Goal: Task Accomplishment & Management: Use online tool/utility

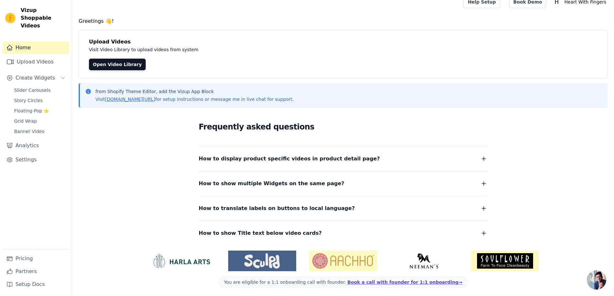
scroll to position [11, 0]
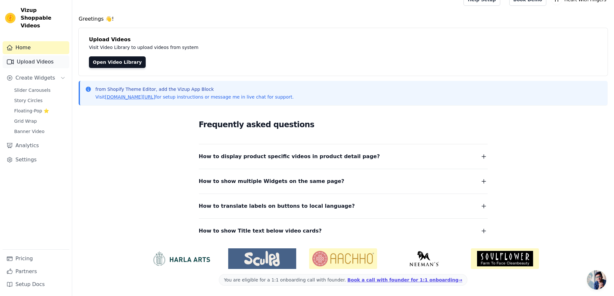
click at [20, 55] on link "Upload Videos" at bounding box center [36, 61] width 67 height 13
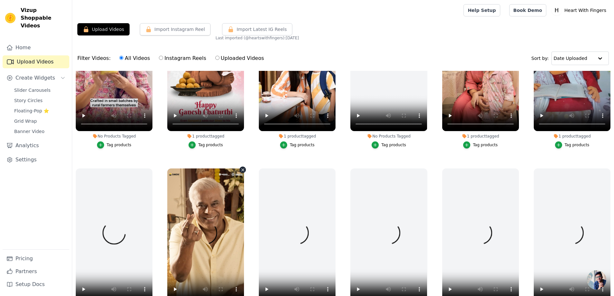
scroll to position [64, 0]
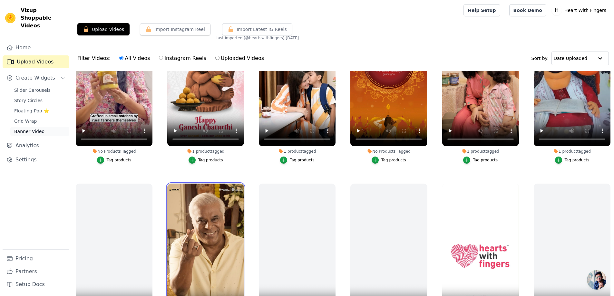
drag, startPoint x: 202, startPoint y: 230, endPoint x: 54, endPoint y: 125, distance: 181.8
click at [72, 131] on div "Vizup Shoppable Videos Home Upload Videos Create Widgets Slider Carousels Story…" at bounding box center [307, 181] width 614 height 362
click at [25, 87] on span "Slider Carousels" at bounding box center [32, 90] width 36 height 6
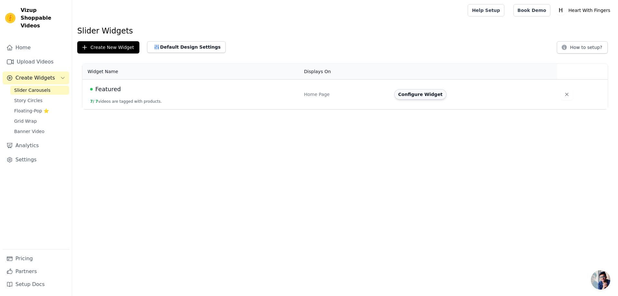
click at [416, 94] on button "Configure Widget" at bounding box center [421, 94] width 52 height 10
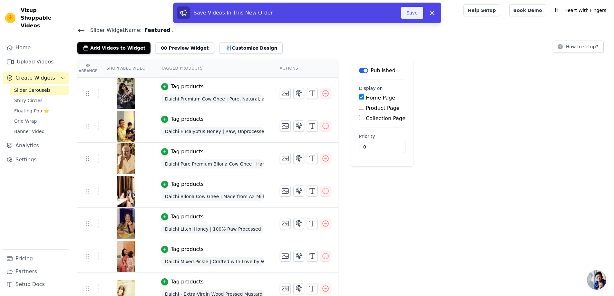
click at [411, 14] on button "Save" at bounding box center [412, 13] width 22 height 12
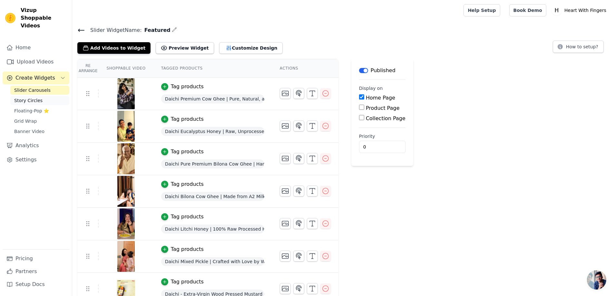
click at [29, 97] on span "Story Circles" at bounding box center [28, 100] width 28 height 6
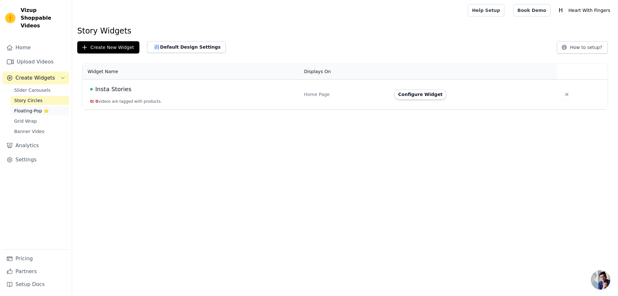
click at [22, 108] on span "Floating-Pop ⭐" at bounding box center [31, 111] width 35 height 6
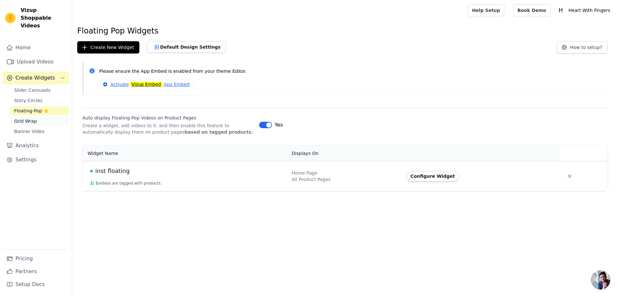
click at [23, 118] on span "Grid Wrap" at bounding box center [25, 121] width 23 height 6
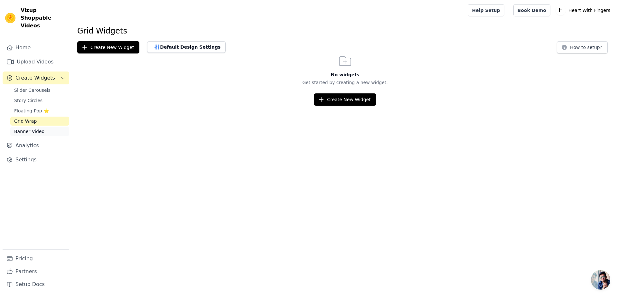
click at [25, 128] on span "Banner Video" at bounding box center [29, 131] width 30 height 6
click at [329, 106] on html "Vizup Shoppable Videos Home Upload Videos Create Widgets Slider Carousels Story…" at bounding box center [309, 53] width 618 height 106
click at [25, 97] on span "Story Circles" at bounding box center [28, 100] width 28 height 6
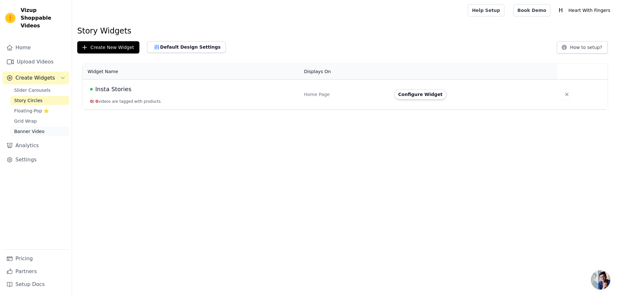
click at [33, 128] on span "Banner Video" at bounding box center [29, 131] width 30 height 6
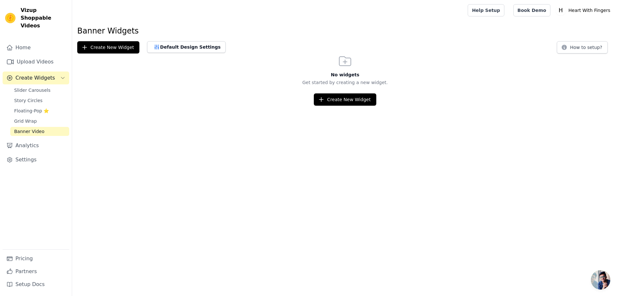
click at [253, 106] on html "Vizup Shoppable Videos Home Upload Videos Create Widgets Slider Carousels Story…" at bounding box center [309, 53] width 618 height 106
click at [60, 71] on button "Create Widgets" at bounding box center [36, 77] width 67 height 13
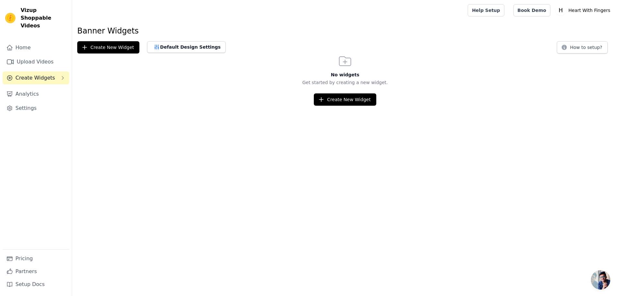
click at [61, 75] on icon "Sidebar" at bounding box center [62, 77] width 5 height 5
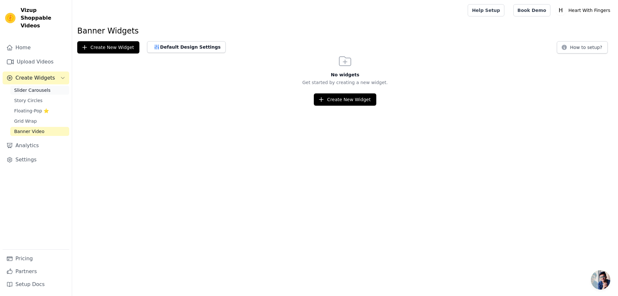
click at [30, 87] on span "Slider Carousels" at bounding box center [32, 90] width 36 height 6
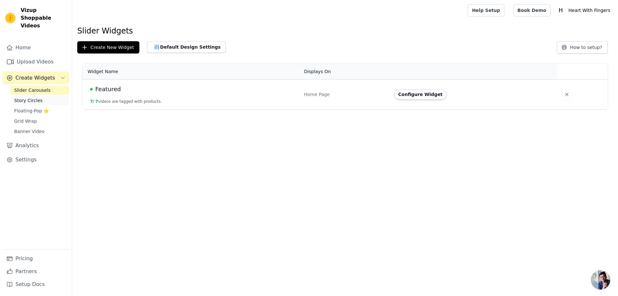
click at [30, 97] on span "Story Circles" at bounding box center [28, 100] width 28 height 6
click at [30, 108] on span "Floating-Pop ⭐" at bounding box center [31, 111] width 35 height 6
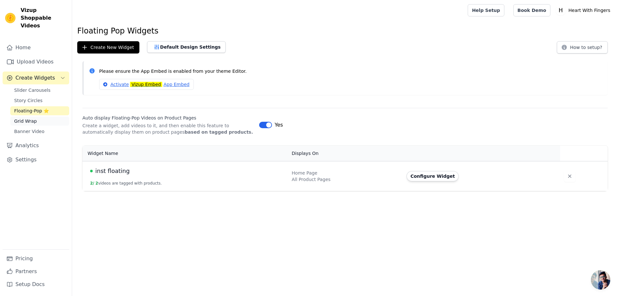
click at [27, 118] on span "Grid Wrap" at bounding box center [25, 121] width 23 height 6
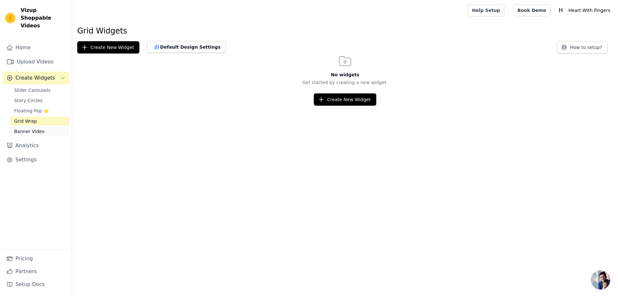
click at [30, 128] on span "Banner Video" at bounding box center [29, 131] width 30 height 6
click at [34, 140] on link "Analytics" at bounding box center [36, 145] width 67 height 13
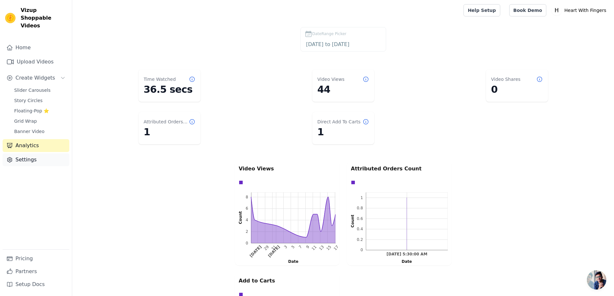
click at [29, 154] on link "Settings" at bounding box center [36, 159] width 67 height 13
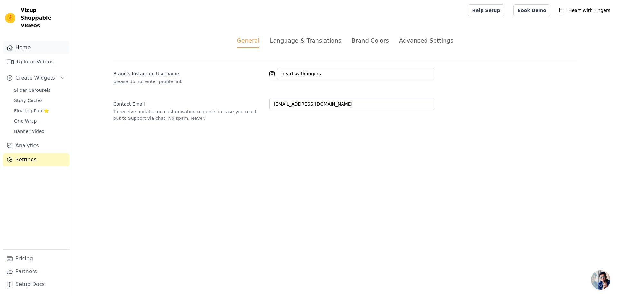
click at [30, 42] on link "Home" at bounding box center [36, 47] width 67 height 13
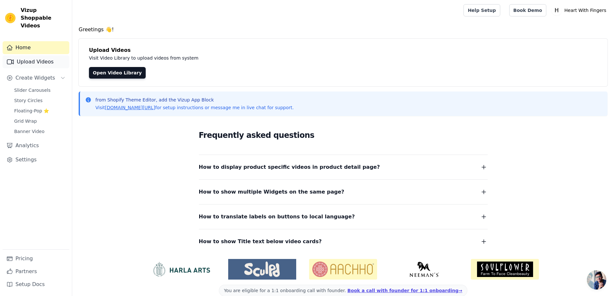
click at [34, 55] on link "Upload Videos" at bounding box center [36, 61] width 67 height 13
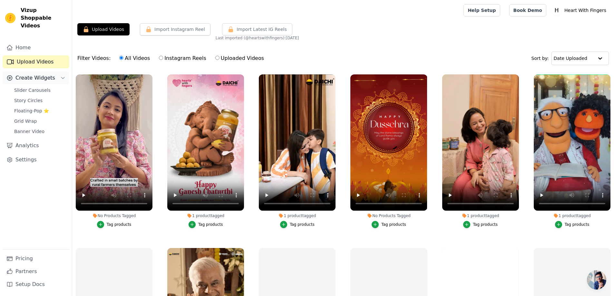
click at [31, 74] on span "Create Widgets" at bounding box center [35, 78] width 40 height 8
click at [35, 74] on button "Create Widgets" at bounding box center [36, 77] width 67 height 13
click at [32, 97] on span "Story Circles" at bounding box center [28, 100] width 28 height 6
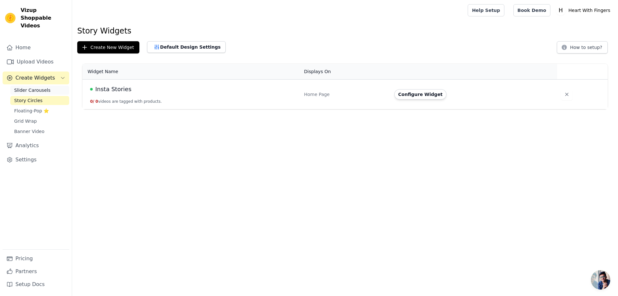
click at [36, 87] on span "Slider Carousels" at bounding box center [32, 90] width 36 height 6
drag, startPoint x: 254, startPoint y: 98, endPoint x: 259, endPoint y: 98, distance: 4.2
click at [254, 98] on td "Featured 7 / 7 videos are tagged with products." at bounding box center [191, 95] width 218 height 30
click at [431, 100] on td "Configure Widget" at bounding box center [474, 95] width 167 height 30
click at [430, 98] on button "Configure Widget" at bounding box center [421, 94] width 52 height 10
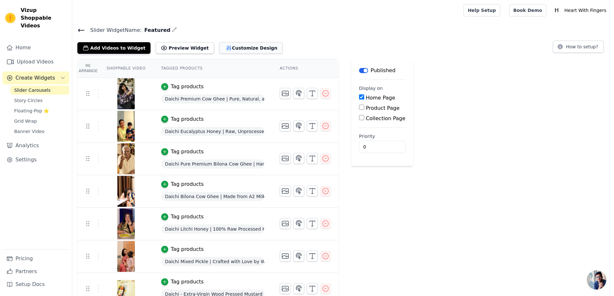
click at [236, 49] on button "Customize Design" at bounding box center [250, 48] width 63 height 12
click at [242, 52] on button "Customize Design" at bounding box center [250, 48] width 63 height 12
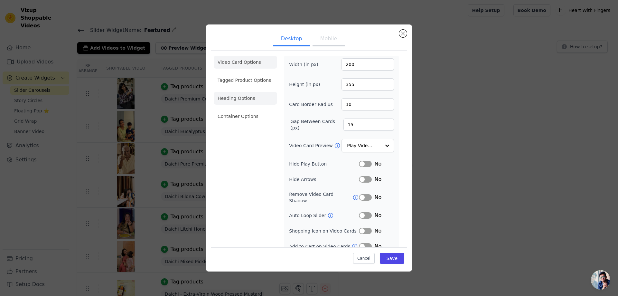
click at [240, 100] on li "Heading Options" at bounding box center [245, 98] width 63 height 13
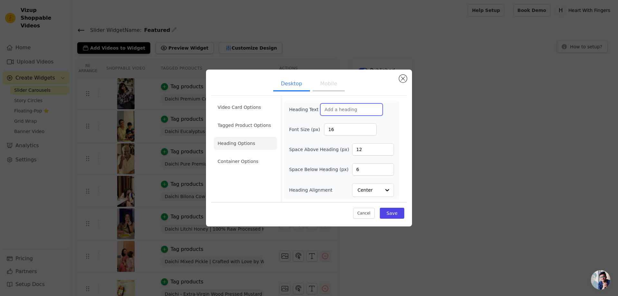
click at [336, 110] on input "Heading Text" at bounding box center [351, 109] width 62 height 12
type input "P"
type input "BestSellers"
click at [394, 211] on button "Save" at bounding box center [392, 213] width 24 height 11
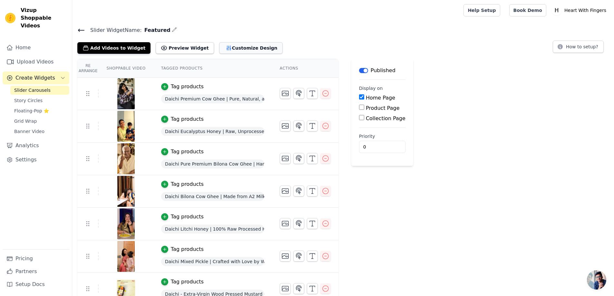
click at [219, 44] on button "Customize Design" at bounding box center [250, 48] width 63 height 12
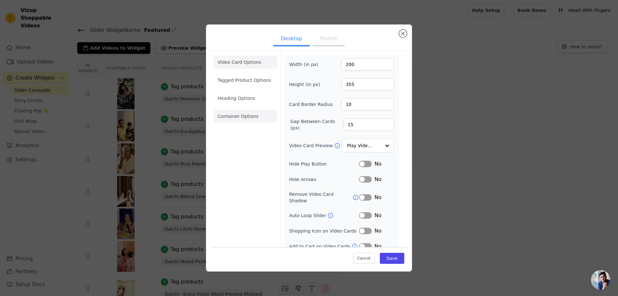
click at [237, 114] on li "Container Options" at bounding box center [245, 116] width 63 height 13
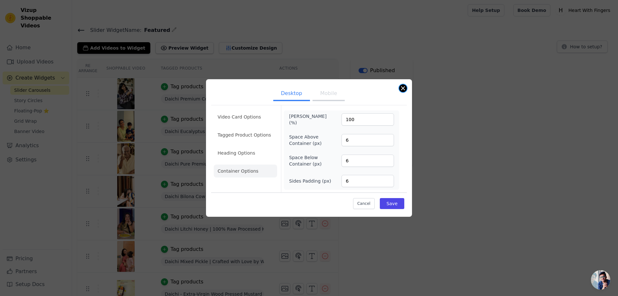
drag, startPoint x: 405, startPoint y: 87, endPoint x: 388, endPoint y: 86, distance: 17.1
click at [403, 87] on button "Close modal" at bounding box center [403, 88] width 8 height 8
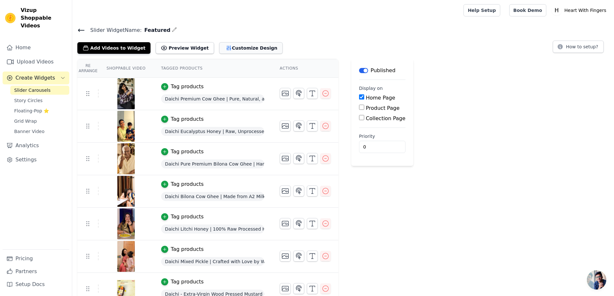
click at [223, 49] on button "Customize Design" at bounding box center [250, 48] width 63 height 12
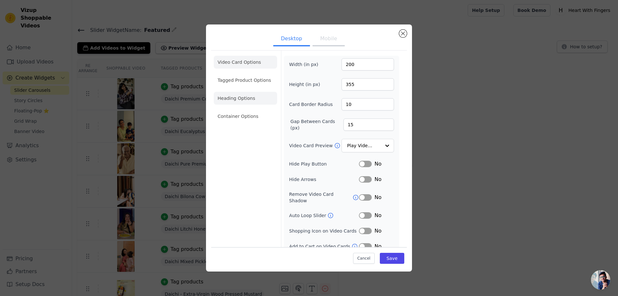
click at [234, 99] on li "Heading Options" at bounding box center [245, 98] width 63 height 13
click at [234, 99] on ul "Video Card Options Tagged Product Options Heading Options Container Options" at bounding box center [245, 89] width 63 height 72
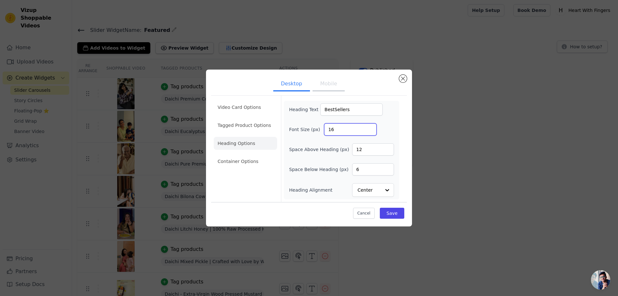
click at [357, 133] on input "16" at bounding box center [350, 129] width 52 height 12
click at [370, 127] on input "17" at bounding box center [350, 129] width 52 height 12
click at [370, 127] on input "18" at bounding box center [350, 129] width 52 height 12
click at [370, 127] on input "19" at bounding box center [350, 129] width 52 height 12
click at [370, 127] on input "20" at bounding box center [350, 129] width 52 height 12
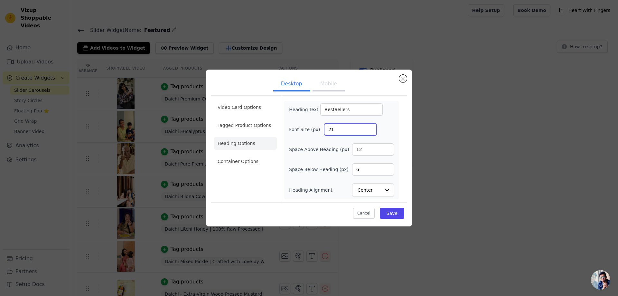
click at [370, 127] on input "21" at bounding box center [350, 129] width 52 height 12
click at [370, 127] on input "22" at bounding box center [350, 129] width 52 height 12
click at [370, 127] on input "23" at bounding box center [350, 129] width 52 height 12
click at [370, 127] on input "24" at bounding box center [350, 129] width 52 height 12
click at [370, 127] on input "25" at bounding box center [350, 129] width 52 height 12
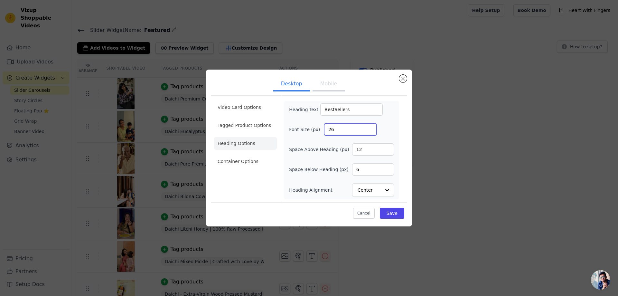
click at [370, 127] on input "26" at bounding box center [350, 129] width 52 height 12
click at [370, 127] on input "27" at bounding box center [350, 129] width 52 height 12
click at [370, 127] on input "28" at bounding box center [350, 129] width 52 height 12
click at [370, 127] on input "29" at bounding box center [350, 129] width 52 height 12
type input "30"
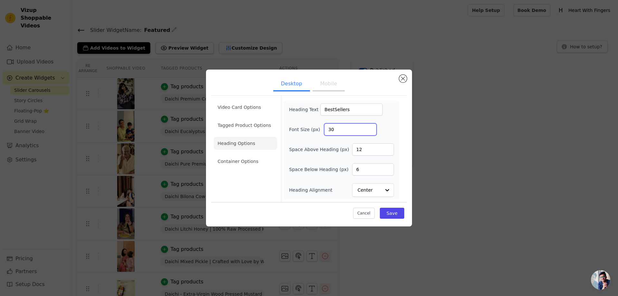
click at [370, 127] on input "30" at bounding box center [350, 129] width 52 height 12
click at [397, 215] on button "Save" at bounding box center [392, 213] width 24 height 11
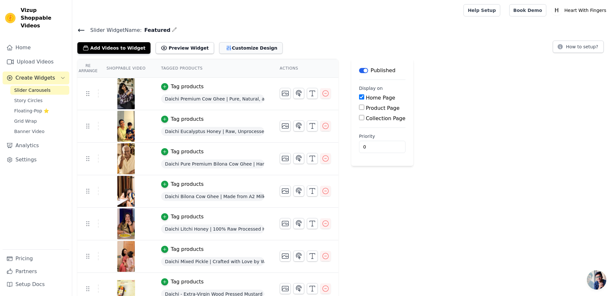
click at [231, 44] on button "Customize Design" at bounding box center [250, 48] width 63 height 12
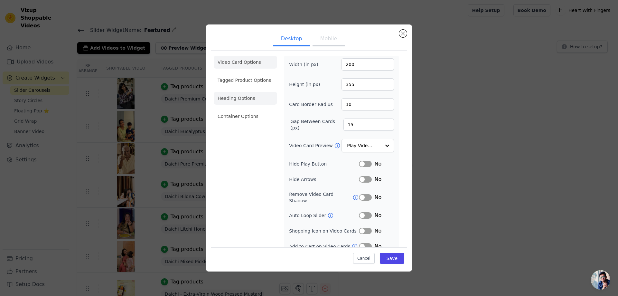
click at [245, 103] on li "Heading Options" at bounding box center [245, 98] width 63 height 13
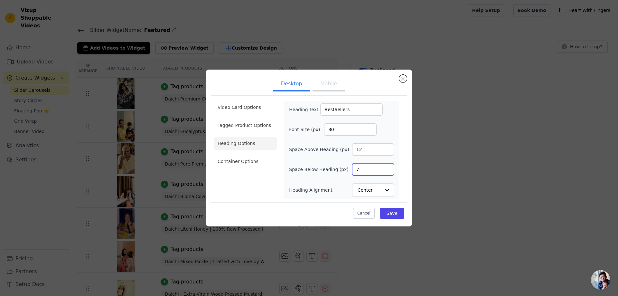
click at [386, 168] on input "7" at bounding box center [373, 169] width 42 height 12
click at [386, 168] on input "8" at bounding box center [373, 169] width 42 height 12
click at [386, 168] on input "9" at bounding box center [373, 169] width 42 height 12
click at [386, 168] on input "10" at bounding box center [373, 169] width 42 height 12
click at [386, 168] on input "11" at bounding box center [373, 169] width 42 height 12
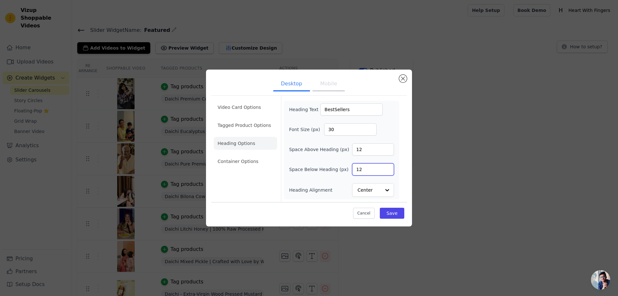
click at [386, 168] on input "12" at bounding box center [373, 169] width 42 height 12
click at [386, 168] on input "13" at bounding box center [373, 169] width 42 height 12
click at [386, 168] on input "14" at bounding box center [373, 169] width 42 height 12
click at [386, 168] on input "15" at bounding box center [373, 169] width 42 height 12
click at [386, 168] on input "16" at bounding box center [373, 169] width 42 height 12
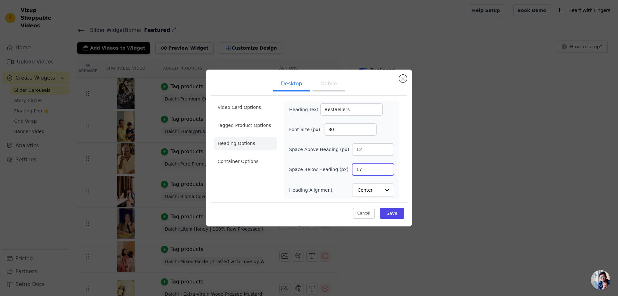
click at [386, 168] on input "17" at bounding box center [373, 169] width 42 height 12
click at [386, 168] on input "18" at bounding box center [373, 169] width 42 height 12
click at [386, 168] on input "19" at bounding box center [373, 169] width 42 height 12
type input "20"
click at [386, 168] on input "20" at bounding box center [373, 169] width 42 height 12
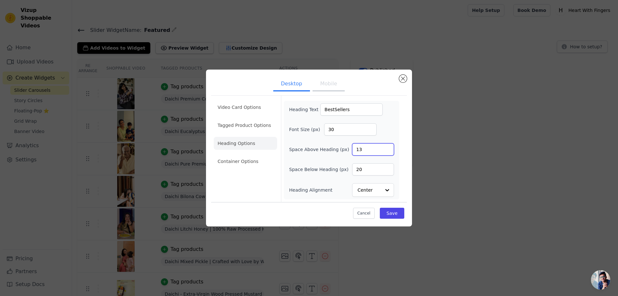
click at [386, 149] on input "13" at bounding box center [373, 149] width 42 height 12
click at [386, 149] on input "14" at bounding box center [373, 149] width 42 height 12
click at [386, 149] on input "15" at bounding box center [373, 149] width 42 height 12
click at [386, 149] on input "16" at bounding box center [373, 149] width 42 height 12
click at [386, 149] on input "17" at bounding box center [373, 149] width 42 height 12
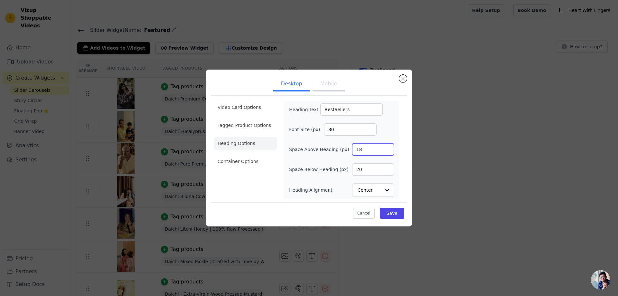
click at [386, 149] on input "18" at bounding box center [373, 149] width 42 height 12
click at [386, 149] on input "19" at bounding box center [373, 149] width 42 height 12
type input "20"
click at [386, 149] on input "20" at bounding box center [373, 149] width 42 height 12
click at [395, 213] on button "Save" at bounding box center [392, 213] width 24 height 11
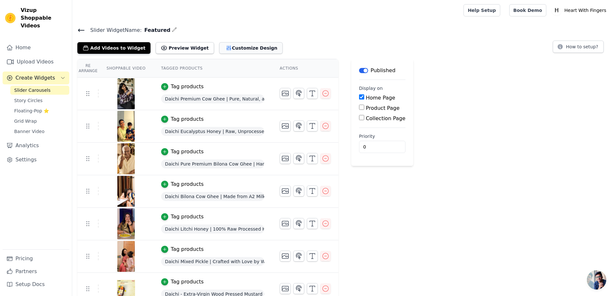
click at [246, 48] on button "Customize Design" at bounding box center [250, 48] width 63 height 12
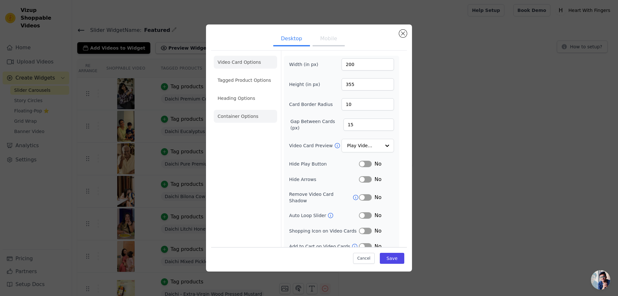
click at [228, 110] on li "Container Options" at bounding box center [245, 116] width 63 height 13
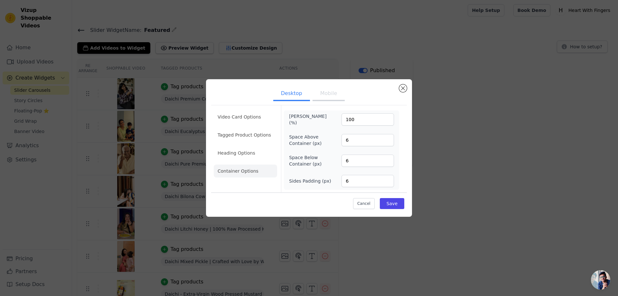
drag, startPoint x: 407, startPoint y: 90, endPoint x: 395, endPoint y: 89, distance: 12.3
click at [408, 90] on div "Desktop Mobile Video Card Options Tagged Product Options Heading Options Contai…" at bounding box center [309, 148] width 206 height 138
click at [403, 88] on button "Close modal" at bounding box center [403, 88] width 8 height 8
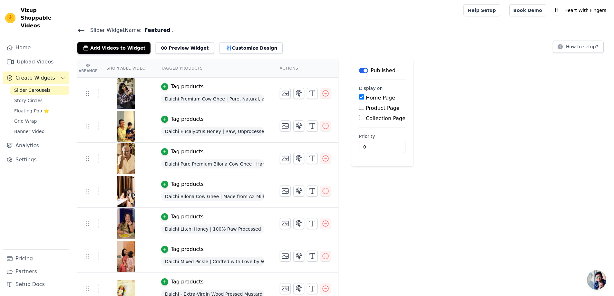
click at [218, 40] on div "Add Videos to Widget Preview Widget Customize Design" at bounding box center [182, 47] width 210 height 14
click at [222, 44] on button "Customize Design" at bounding box center [250, 48] width 63 height 12
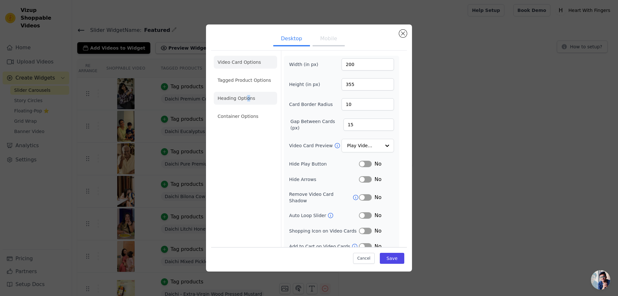
click at [247, 92] on ul "Video Card Options Tagged Product Options Heading Options Container Options" at bounding box center [245, 89] width 63 height 72
click at [249, 98] on li "Heading Options" at bounding box center [245, 98] width 63 height 13
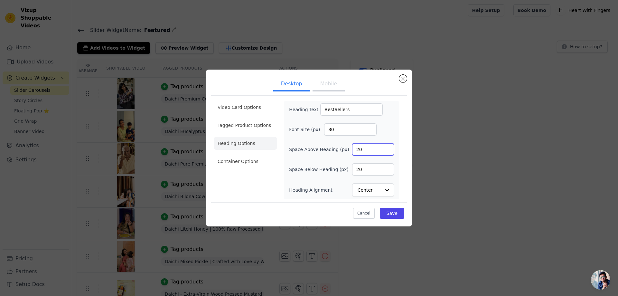
click at [378, 150] on input "20" at bounding box center [373, 149] width 42 height 12
type input "35"
click at [375, 177] on div "Heading Text BestSellers Font Size (px) 30 Space Above Heading (px) 35 Space Be…" at bounding box center [341, 149] width 105 height 93
click at [380, 168] on input "2035" at bounding box center [373, 169] width 42 height 12
type input "35"
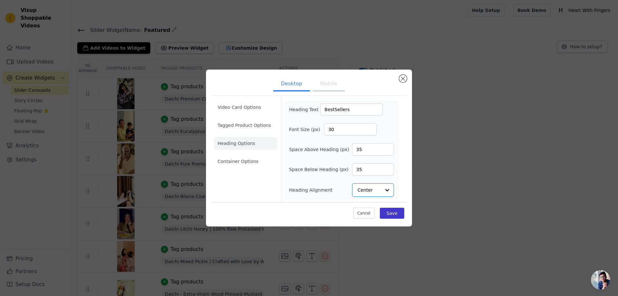
click at [397, 208] on div "Cancel Save" at bounding box center [309, 211] width 196 height 19
click at [397, 210] on button "Save" at bounding box center [392, 213] width 24 height 11
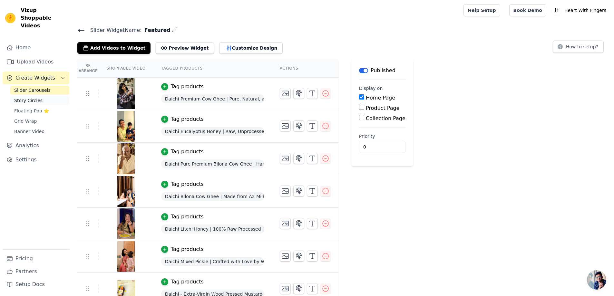
click at [23, 97] on span "Story Circles" at bounding box center [28, 100] width 28 height 6
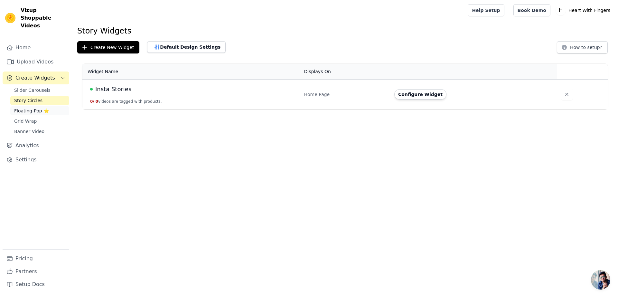
click at [25, 108] on span "Floating-Pop ⭐" at bounding box center [31, 111] width 35 height 6
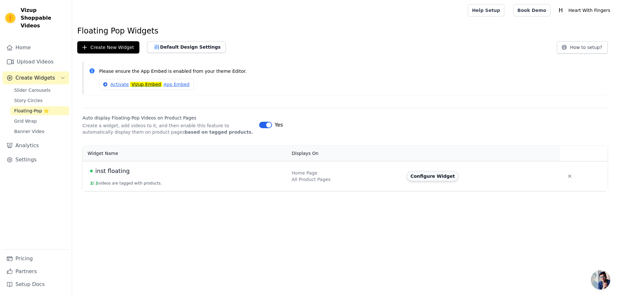
click at [425, 177] on button "Configure Widget" at bounding box center [433, 176] width 52 height 10
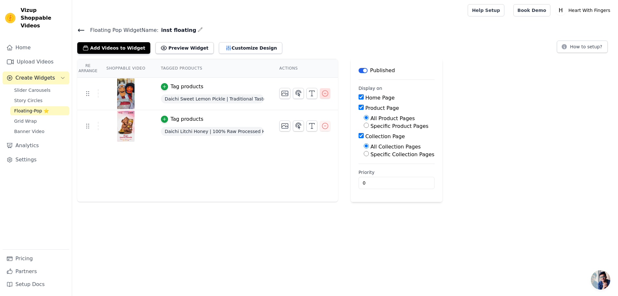
click at [321, 96] on icon "button" at bounding box center [325, 94] width 8 height 8
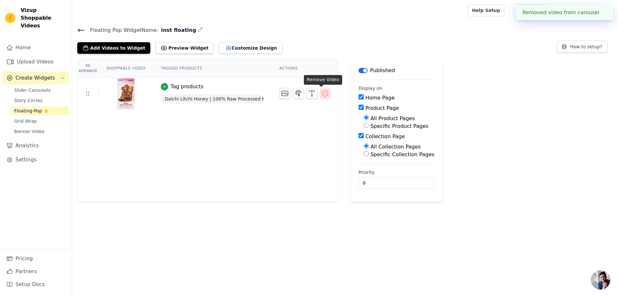
click at [323, 91] on icon "button" at bounding box center [325, 94] width 6 height 6
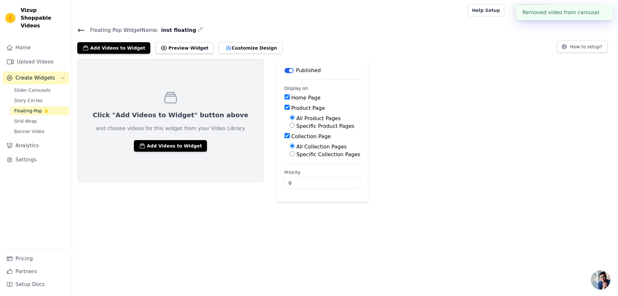
click at [603, 12] on button "✖" at bounding box center [603, 13] width 7 height 8
click at [28, 118] on span "Grid Wrap" at bounding box center [25, 121] width 23 height 6
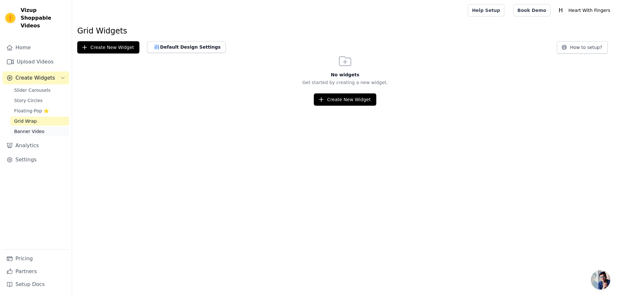
click at [27, 128] on span "Banner Video" at bounding box center [29, 131] width 30 height 6
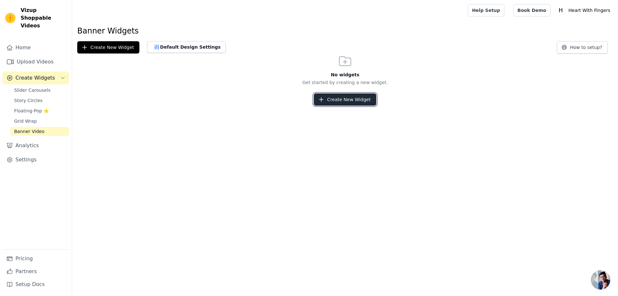
click at [349, 105] on button "Create New Widget" at bounding box center [345, 99] width 62 height 12
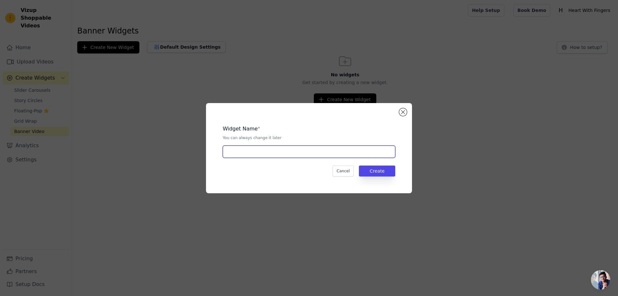
click at [240, 153] on input "text" at bounding box center [309, 152] width 173 height 12
type input "Banner Video"
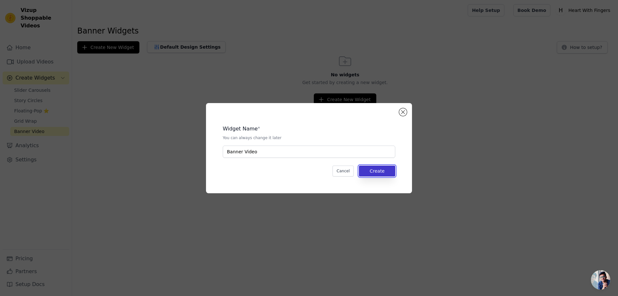
click at [376, 172] on button "Create" at bounding box center [377, 171] width 36 height 11
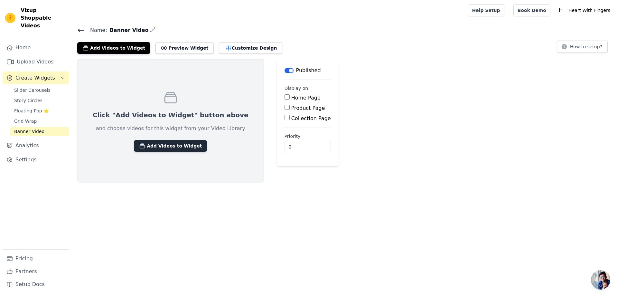
click at [171, 143] on button "Add Videos to Widget" at bounding box center [170, 146] width 73 height 12
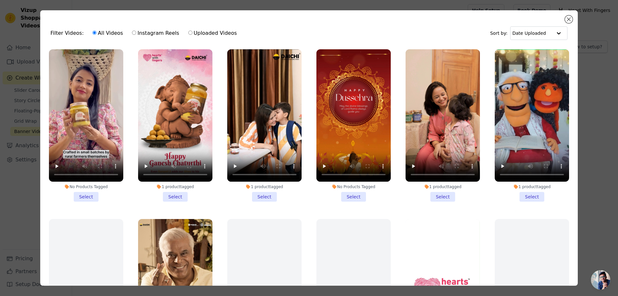
click at [187, 37] on div "All Videos Instagram Reels Uploaded Videos" at bounding box center [165, 33] width 152 height 15
click at [175, 32] on div "All Videos Instagram Reels Uploaded Videos" at bounding box center [165, 33] width 152 height 15
click at [188, 32] on label "Uploaded Videos" at bounding box center [212, 33] width 49 height 8
click at [188, 32] on input "Uploaded Videos" at bounding box center [190, 33] width 4 height 4
radio input "true"
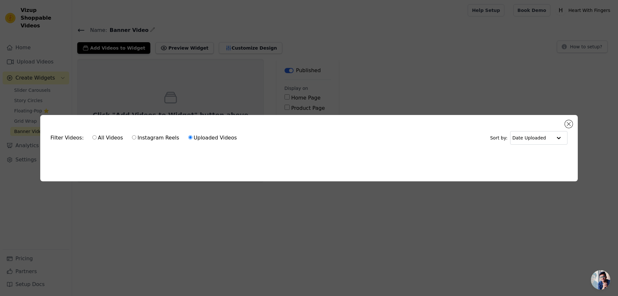
click at [106, 135] on label "All Videos" at bounding box center [107, 138] width 31 height 8
click at [97, 135] on input "All Videos" at bounding box center [94, 137] width 4 height 4
radio input "true"
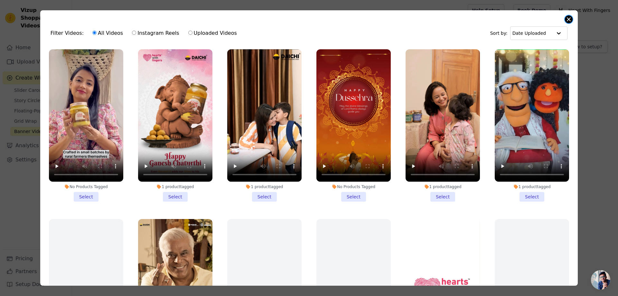
click at [567, 20] on button "Close modal" at bounding box center [569, 19] width 8 height 8
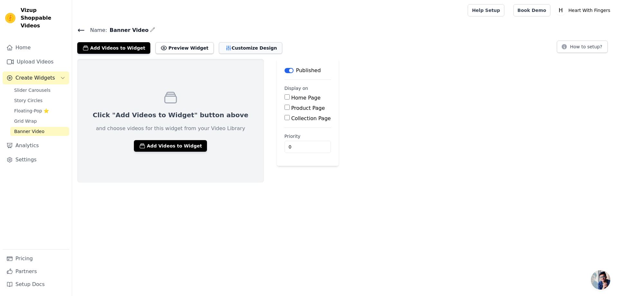
click at [223, 52] on button "Customize Design" at bounding box center [250, 48] width 63 height 12
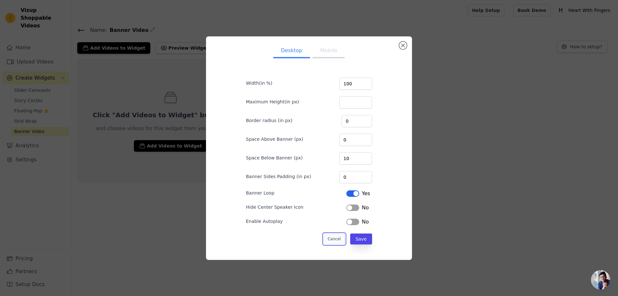
click at [332, 239] on button "Cancel" at bounding box center [335, 239] width 22 height 11
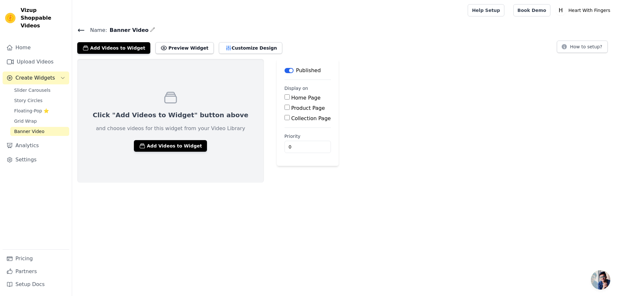
click at [291, 98] on label "Home Page" at bounding box center [305, 98] width 29 height 6
click at [285, 98] on input "Home Page" at bounding box center [287, 96] width 5 height 5
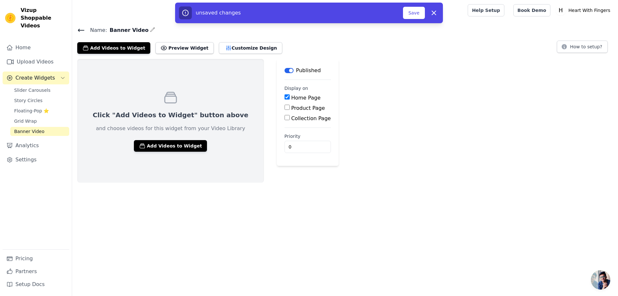
click at [291, 98] on label "Home Page" at bounding box center [305, 98] width 29 height 6
click at [285, 98] on input "Home Page" at bounding box center [287, 96] width 5 height 5
checkbox input "false"
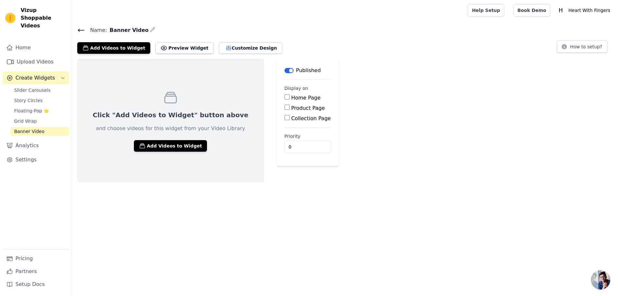
click at [291, 109] on label "Product Page" at bounding box center [308, 108] width 34 height 6
click at [285, 109] on input "Product Page" at bounding box center [287, 107] width 5 height 5
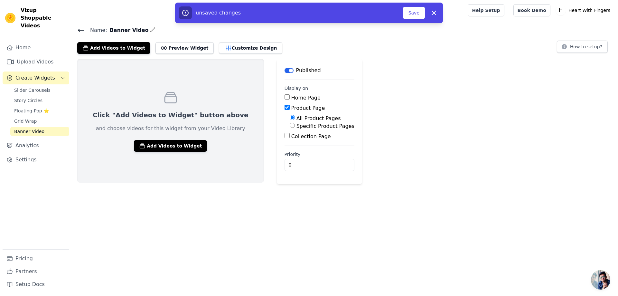
click at [291, 109] on label "Product Page" at bounding box center [308, 108] width 34 height 6
click at [285, 109] on input "Product Page" at bounding box center [287, 107] width 5 height 5
checkbox input "false"
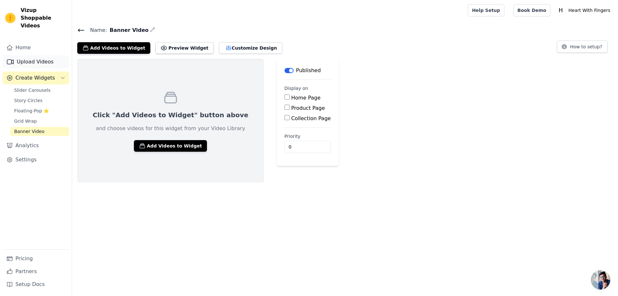
click at [37, 55] on link "Upload Videos" at bounding box center [36, 61] width 67 height 13
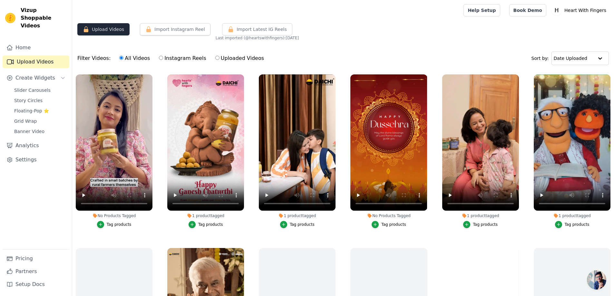
click at [107, 31] on button "Upload Videos" at bounding box center [103, 29] width 52 height 12
click at [86, 32] on icon "button" at bounding box center [86, 29] width 5 height 6
click at [86, 31] on icon "button" at bounding box center [86, 29] width 5 height 6
click at [25, 153] on link "Settings" at bounding box center [36, 159] width 67 height 13
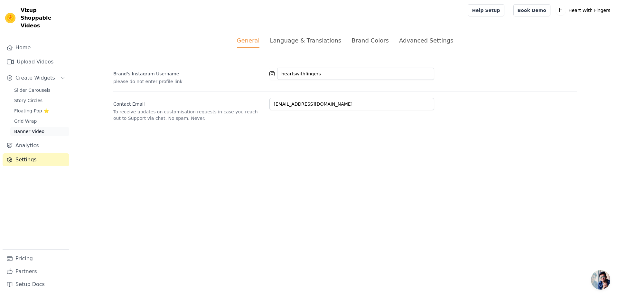
click at [47, 128] on link "Banner Video" at bounding box center [39, 131] width 59 height 9
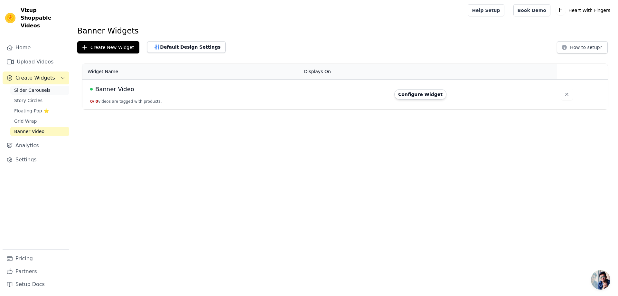
click at [36, 80] on div "Home Upload Videos Create Widgets Slider Carousels Story Circles Floating-Pop ⭐…" at bounding box center [36, 145] width 67 height 208
click at [37, 87] on span "Slider Carousels" at bounding box center [32, 90] width 36 height 6
click at [417, 90] on button "Configure Widget" at bounding box center [421, 94] width 52 height 10
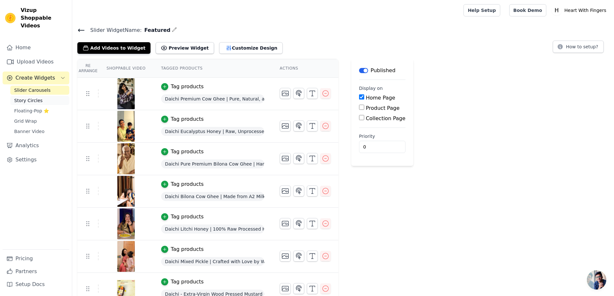
click at [19, 97] on span "Story Circles" at bounding box center [28, 100] width 28 height 6
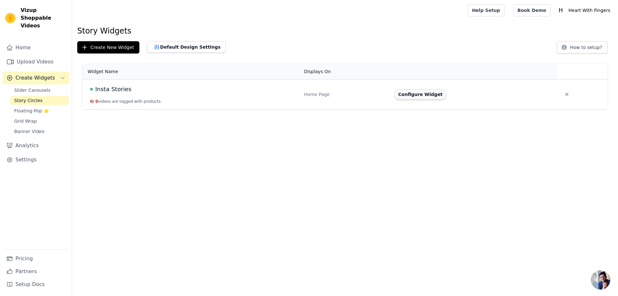
click at [430, 92] on button "Configure Widget" at bounding box center [421, 94] width 52 height 10
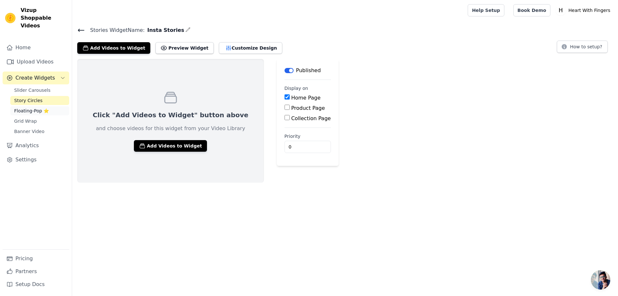
click at [22, 108] on span "Floating-Pop ⭐" at bounding box center [31, 111] width 35 height 6
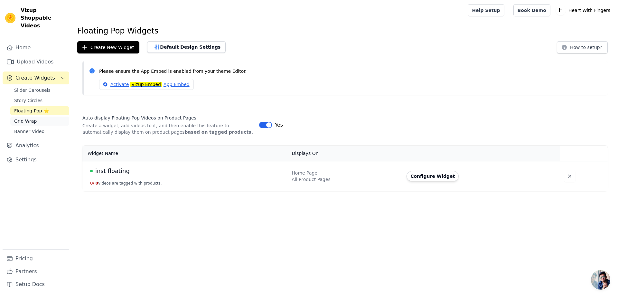
click at [38, 117] on link "Grid Wrap" at bounding box center [39, 121] width 59 height 9
